Goal: Communication & Community: Answer question/provide support

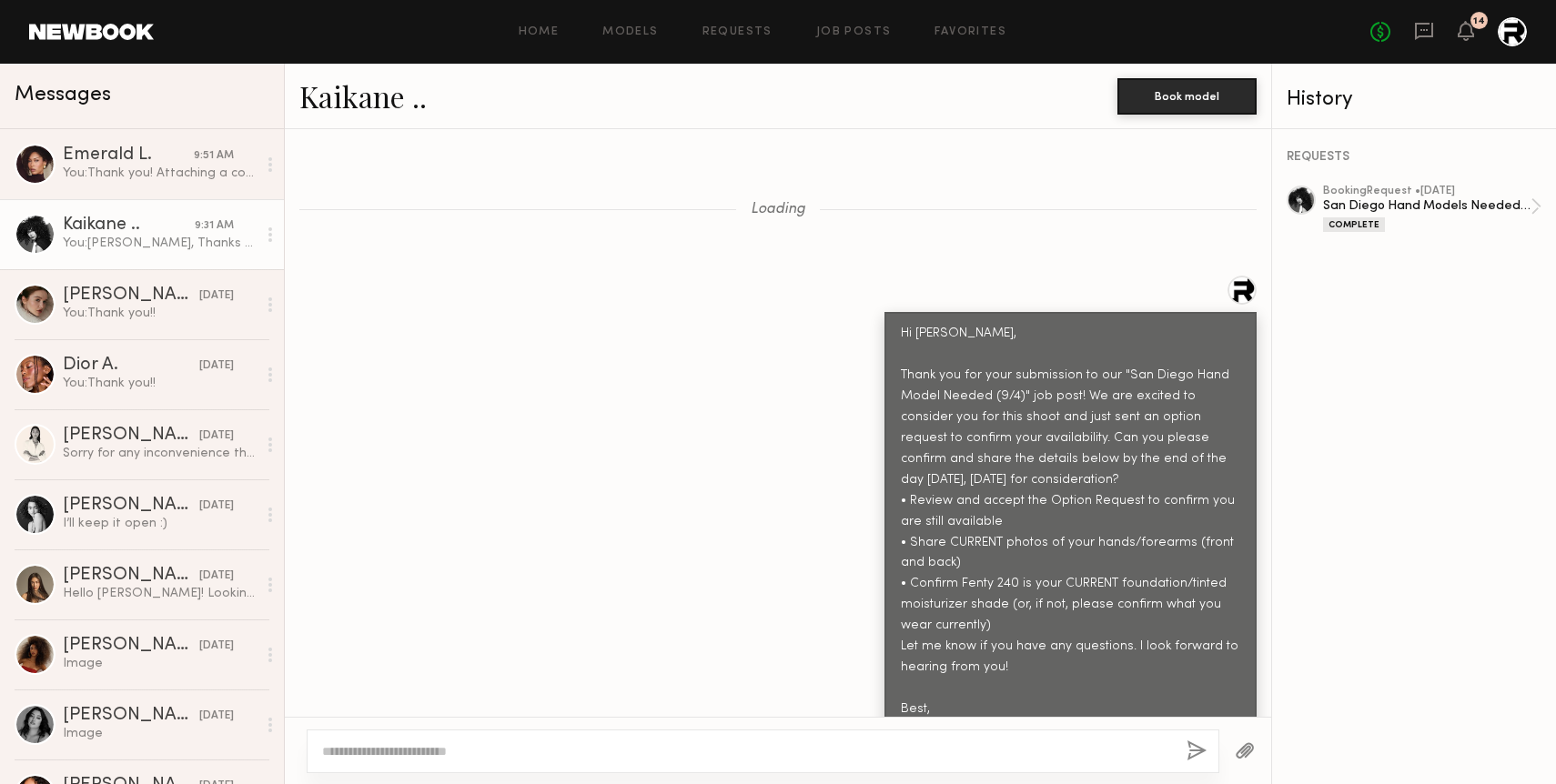
scroll to position [6671, 0]
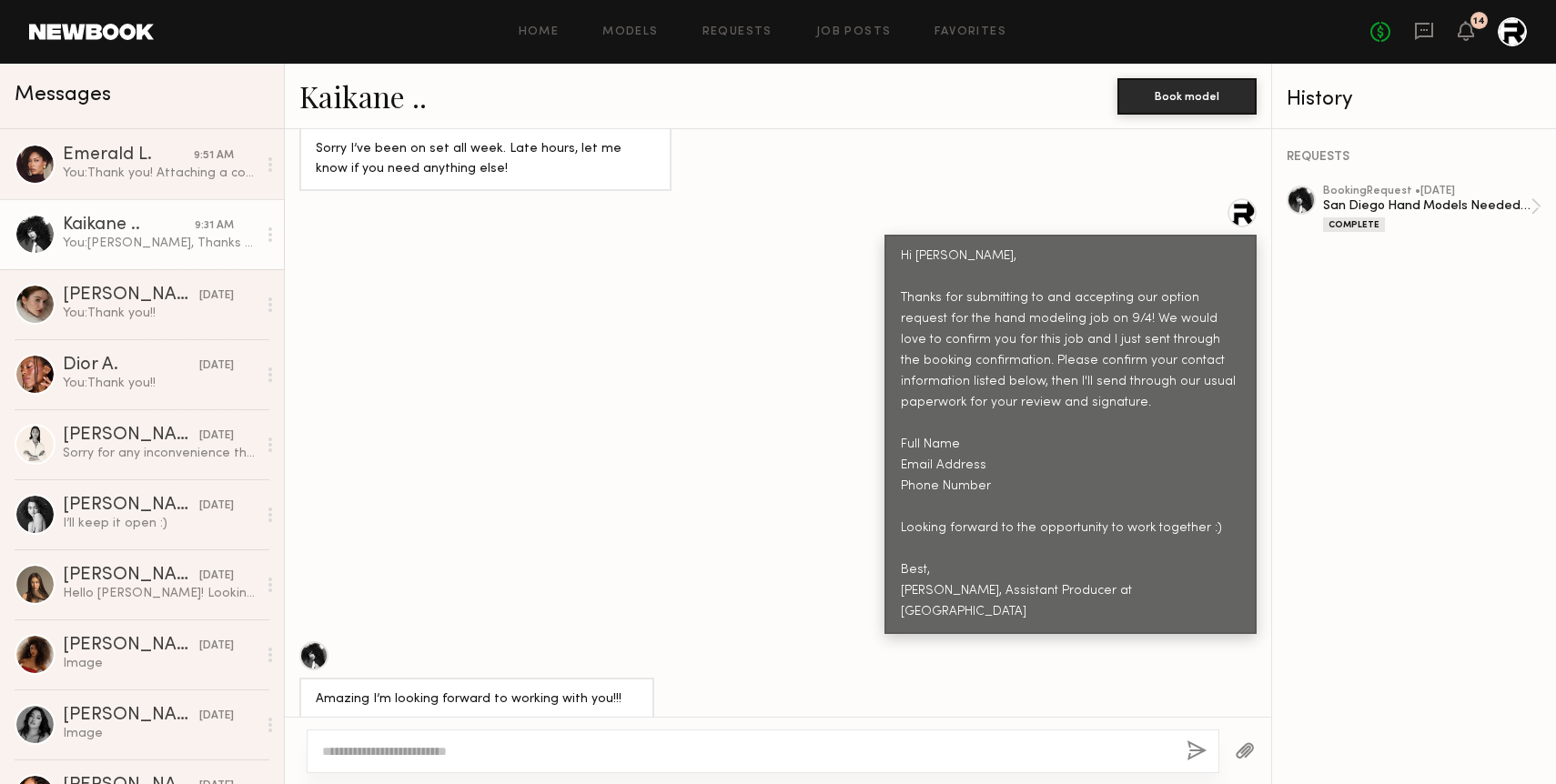
scroll to position [6671, 0]
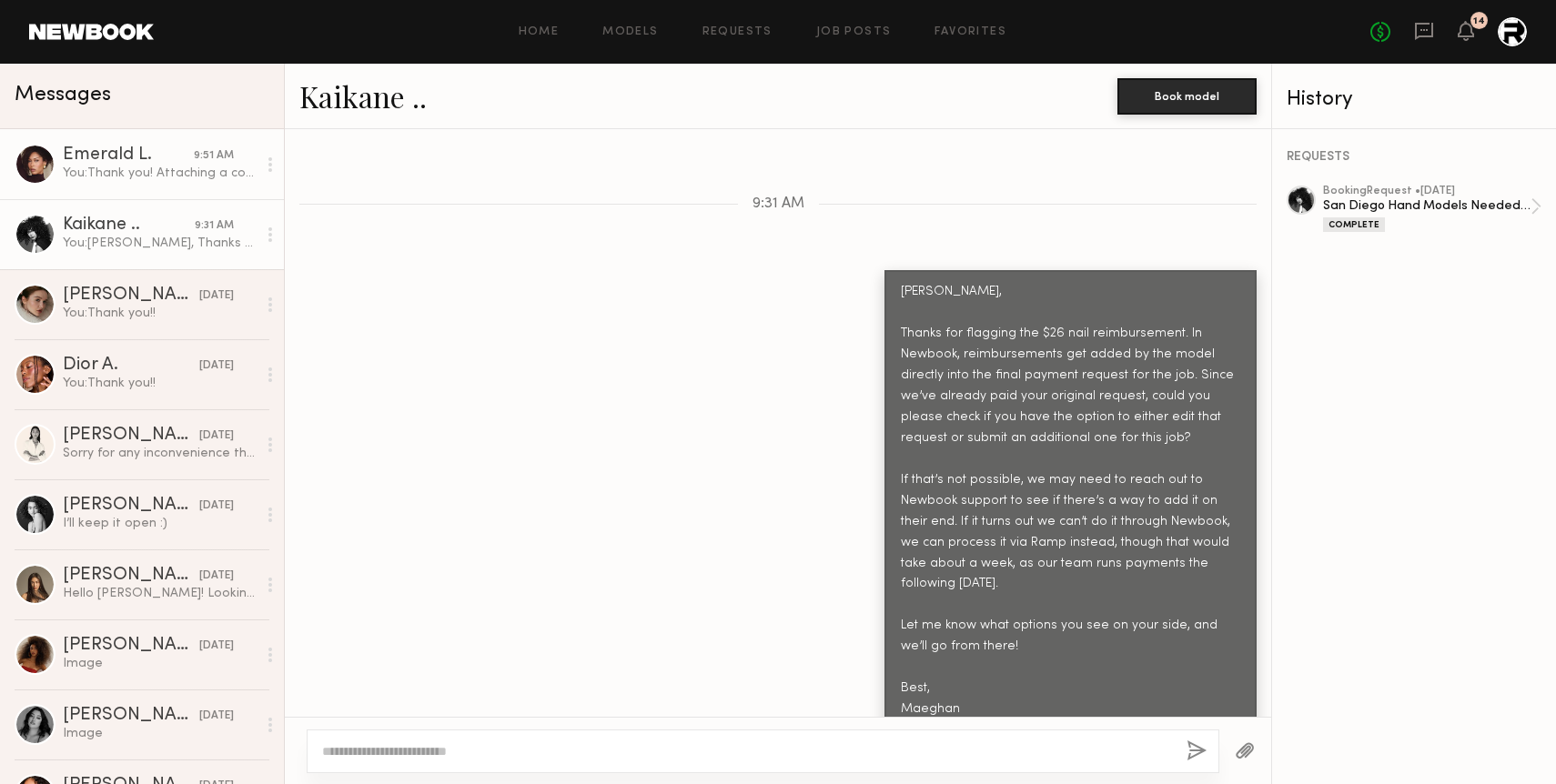
click at [118, 149] on div "Emerald L." at bounding box center [128, 156] width 131 height 18
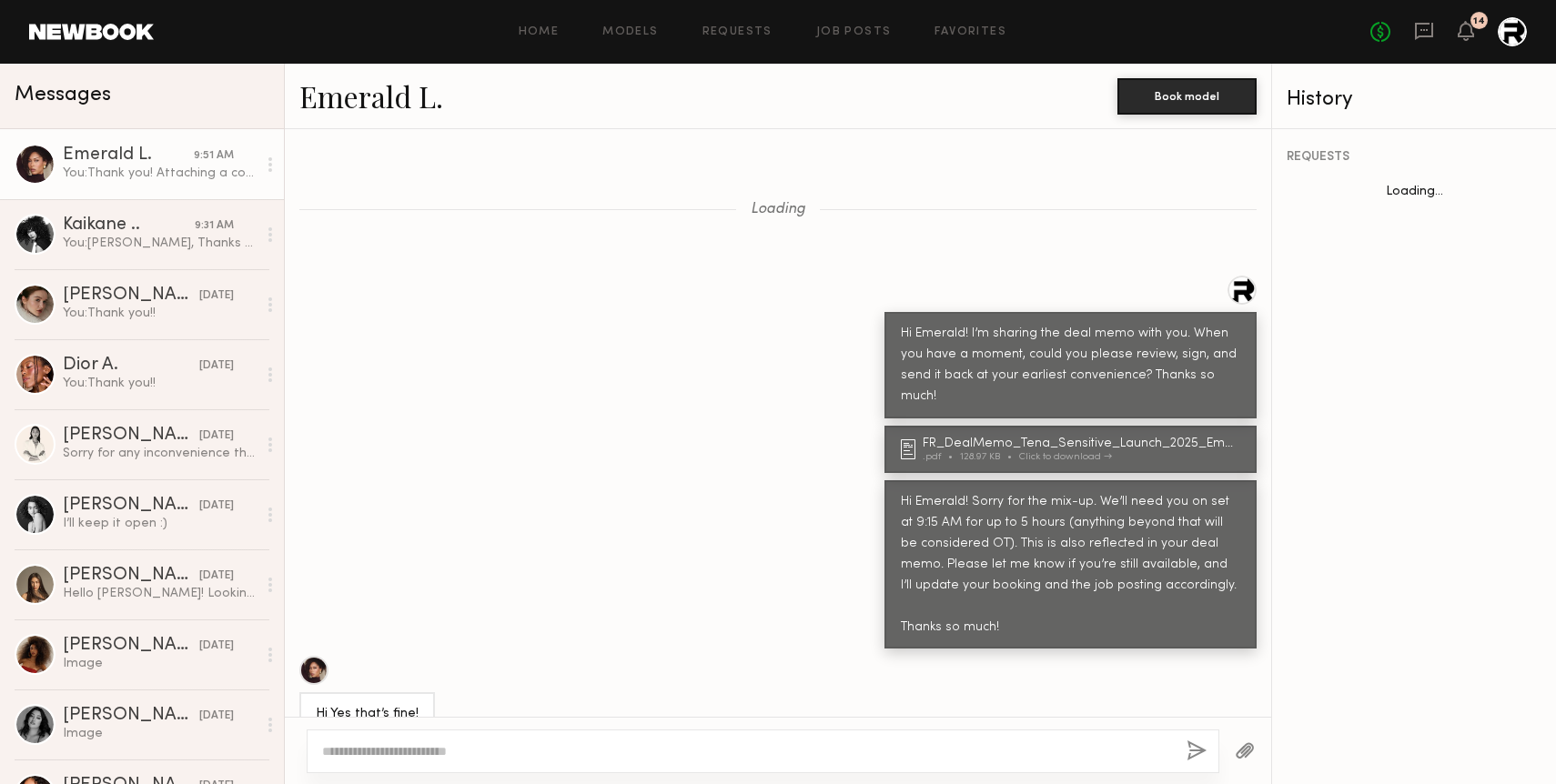
scroll to position [918, 0]
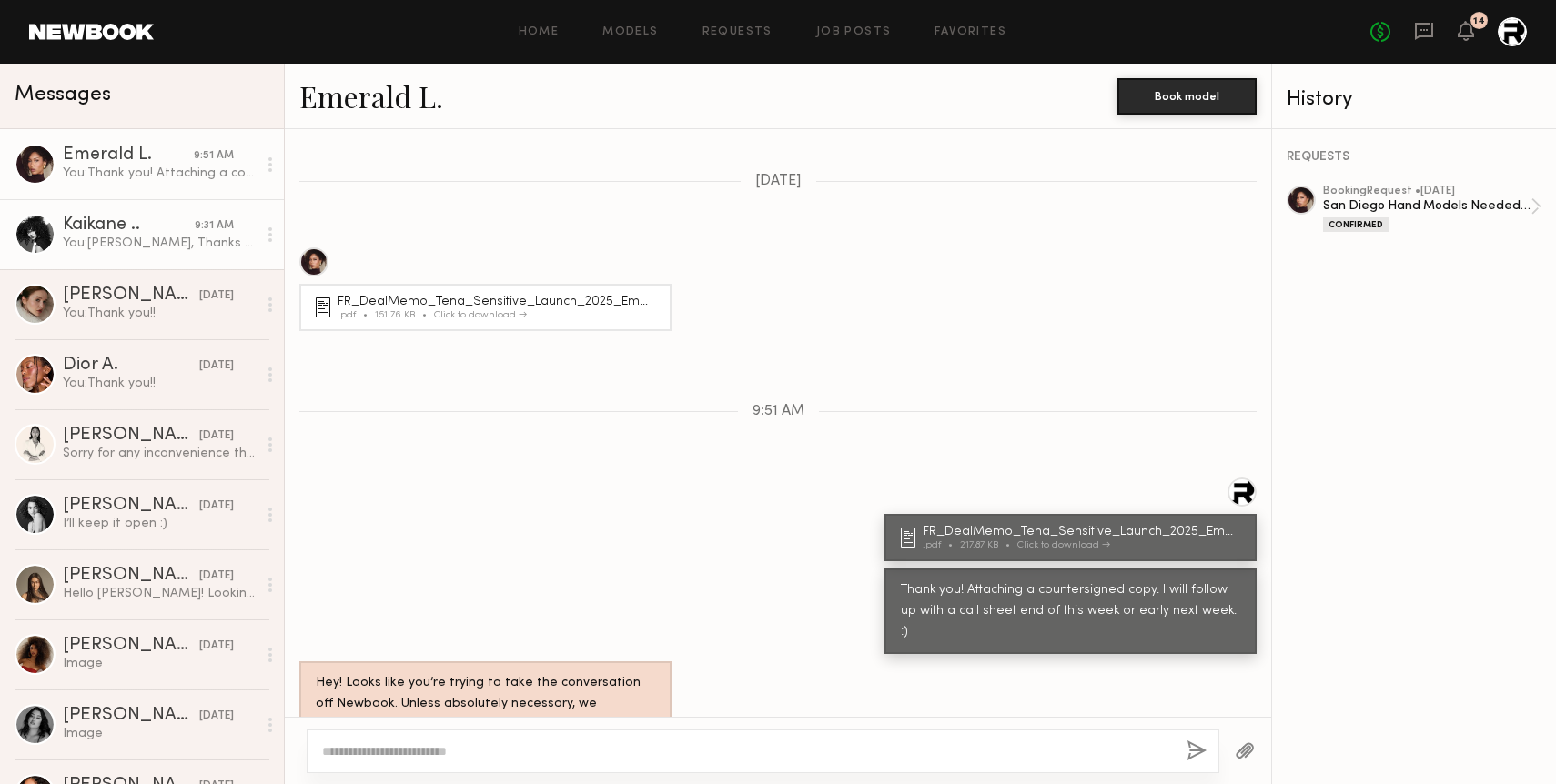
click at [114, 230] on div "Kaikane .." at bounding box center [129, 226] width 132 height 18
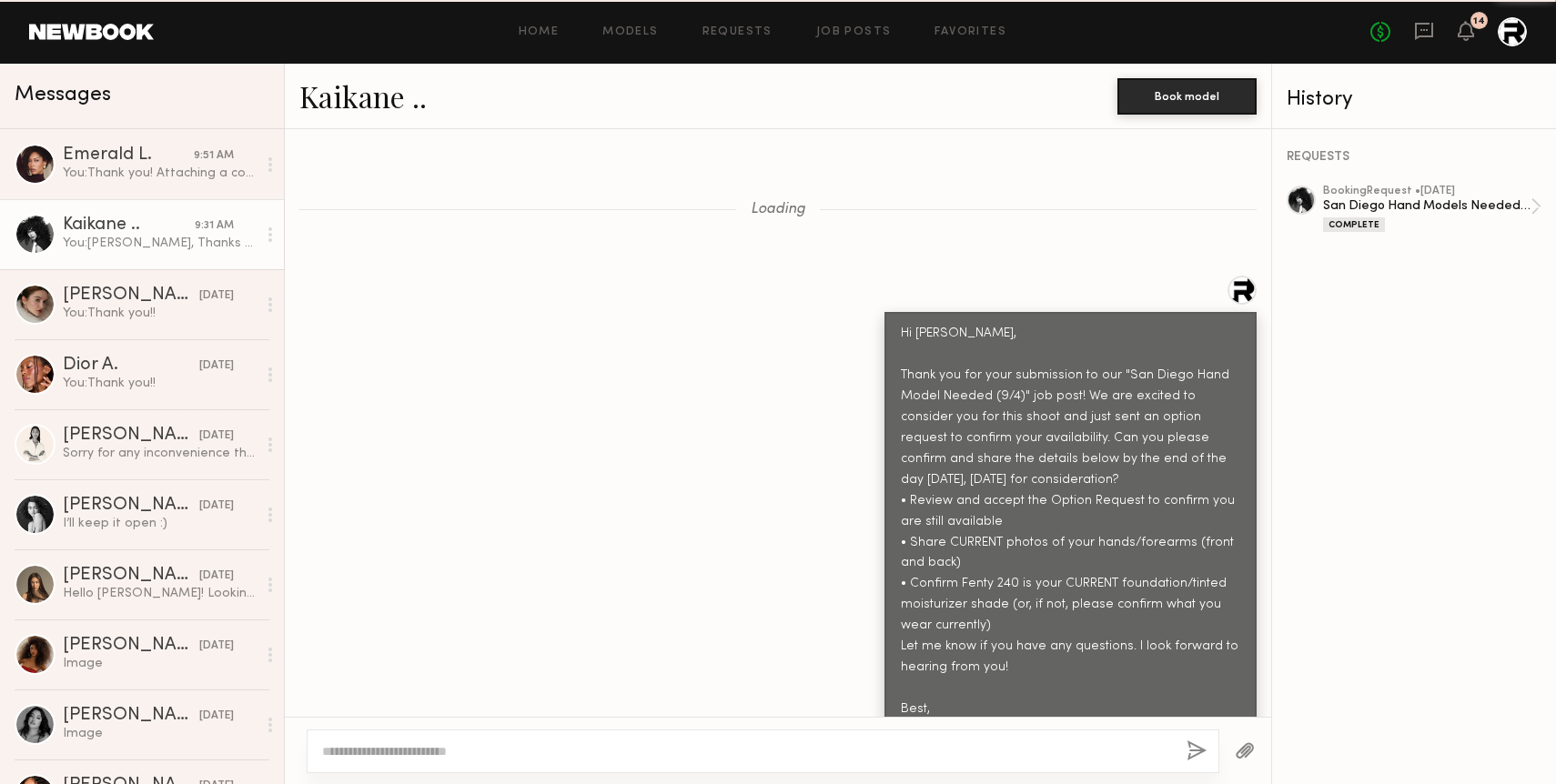
scroll to position [6671, 0]
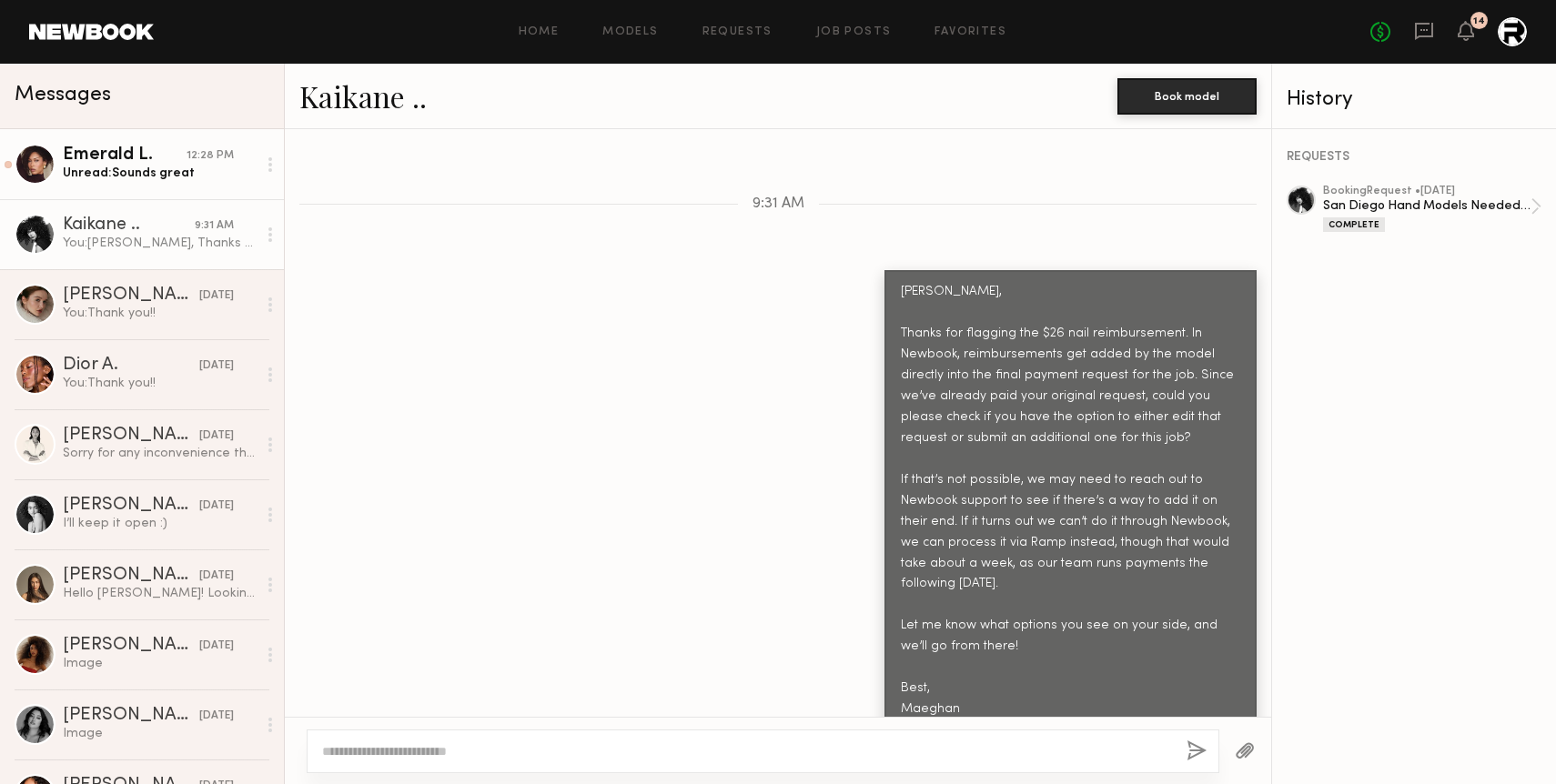
click at [133, 182] on link "Emerald L. 12:28 PM Unread: Sounds great" at bounding box center [141, 164] width 284 height 70
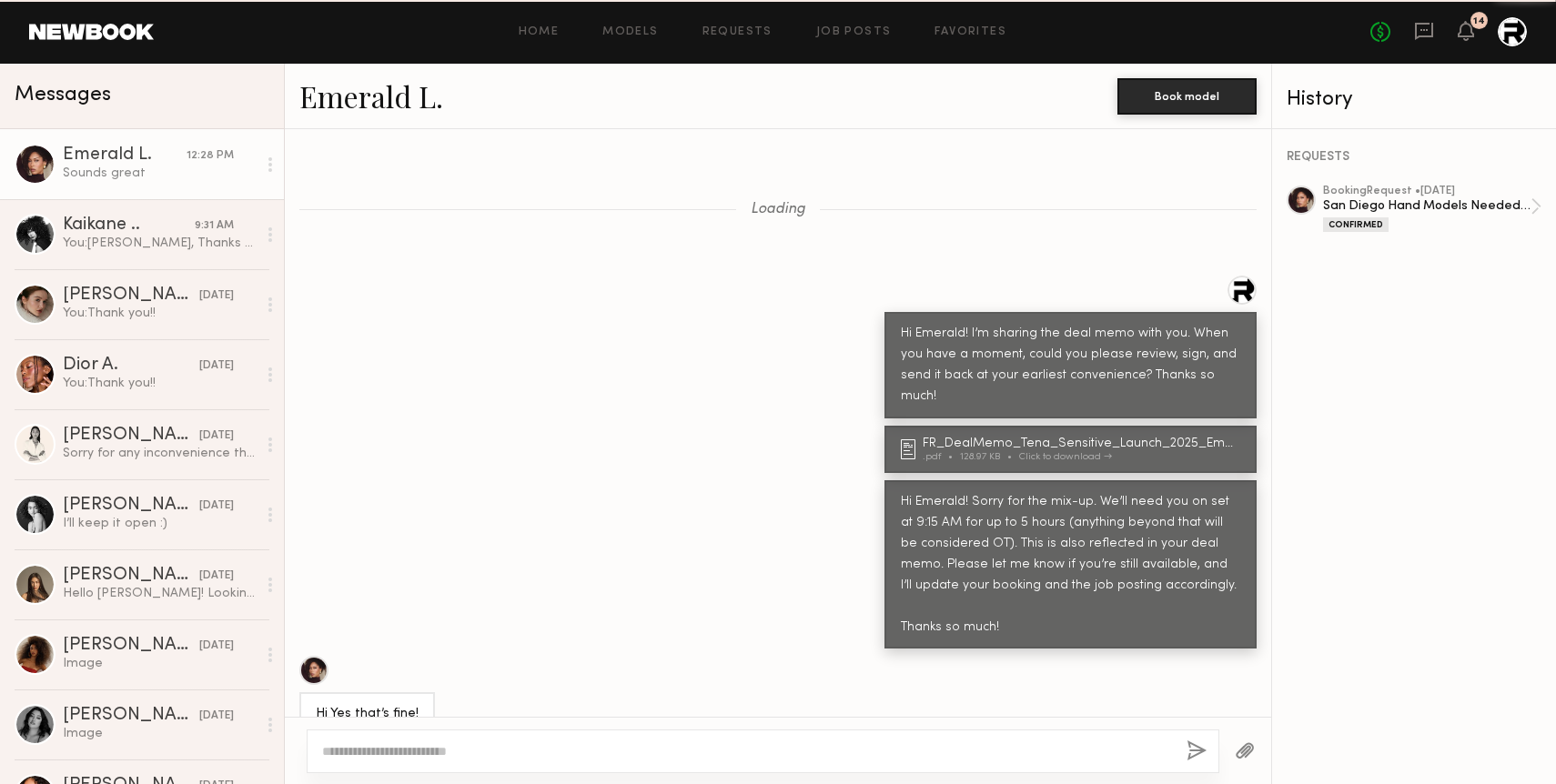
scroll to position [969, 0]
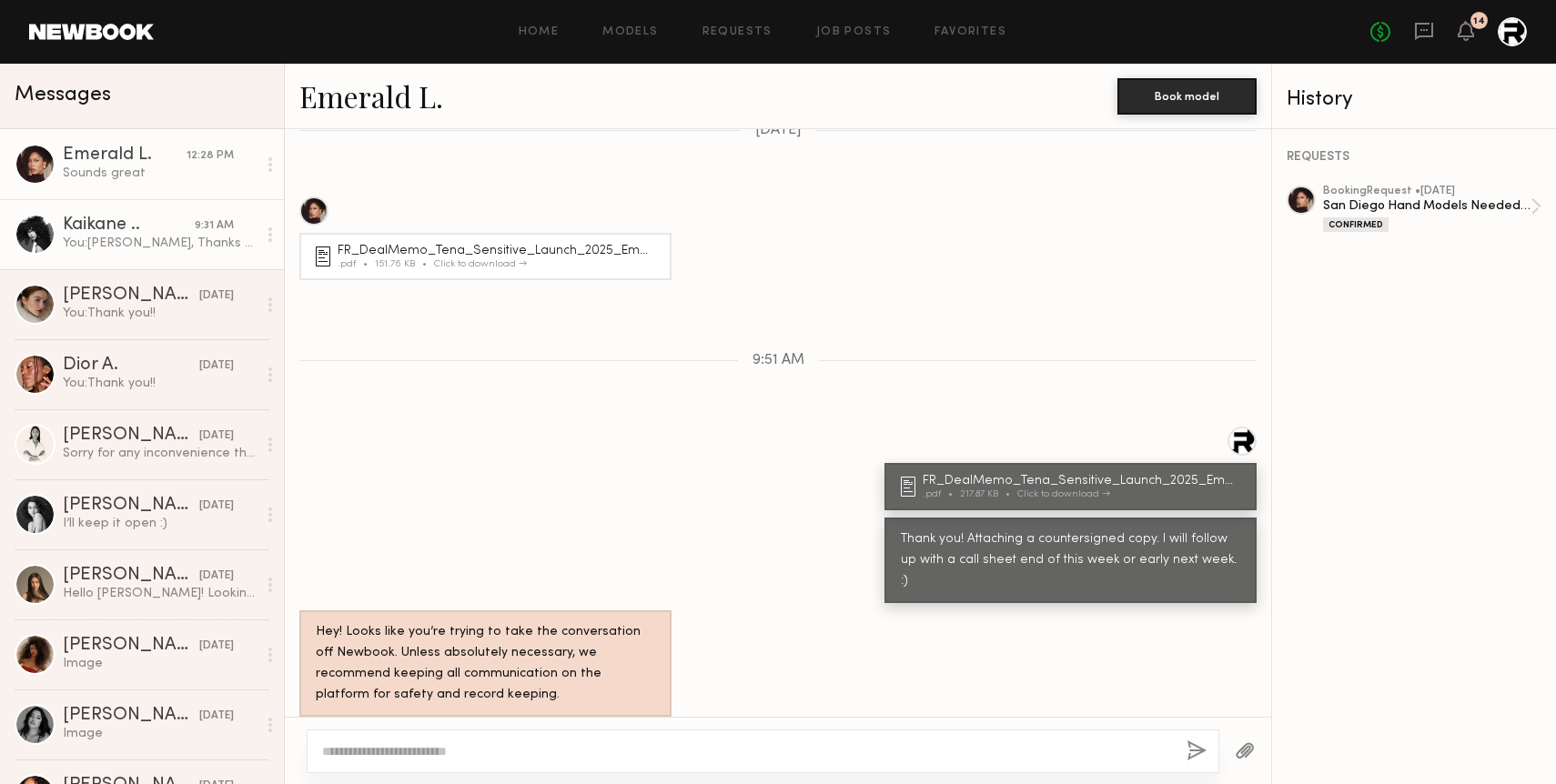
click at [151, 241] on div "You: Hii Kaikane, Thanks for flagging the $26 nail reimbursement. In Newbook, r…" at bounding box center [159, 243] width 194 height 17
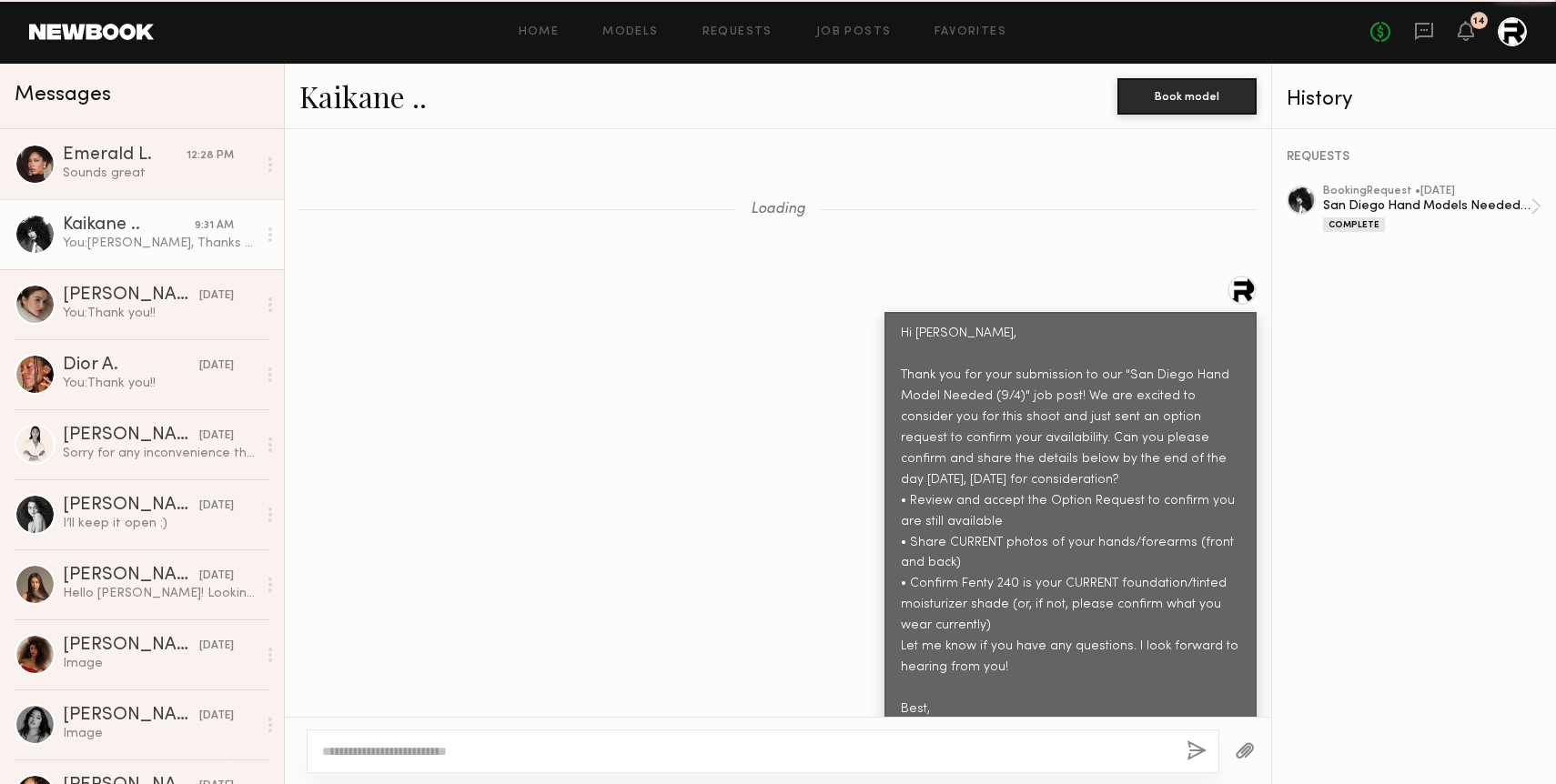
scroll to position [6671, 0]
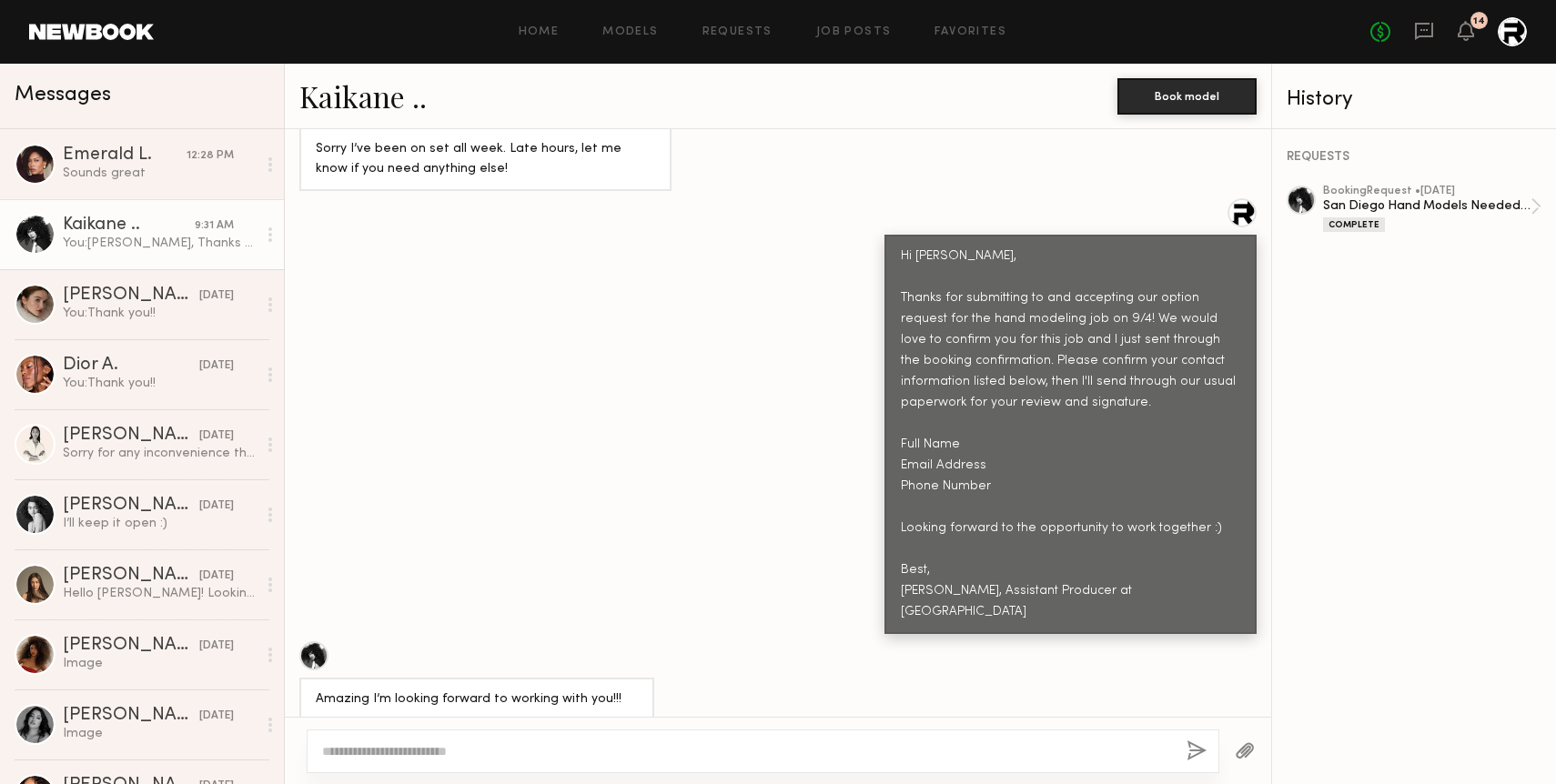
scroll to position [6671, 0]
